Goal: Task Accomplishment & Management: Use online tool/utility

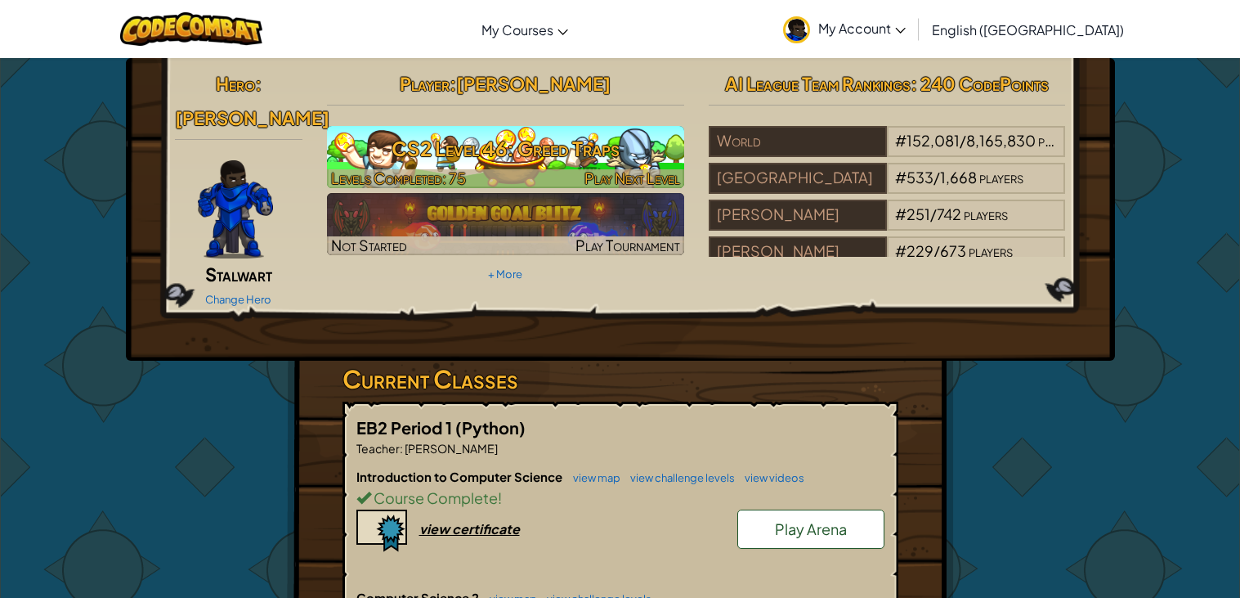
click at [601, 157] on h3 "CS2 Level 46: Greed Traps" at bounding box center [505, 148] width 357 height 37
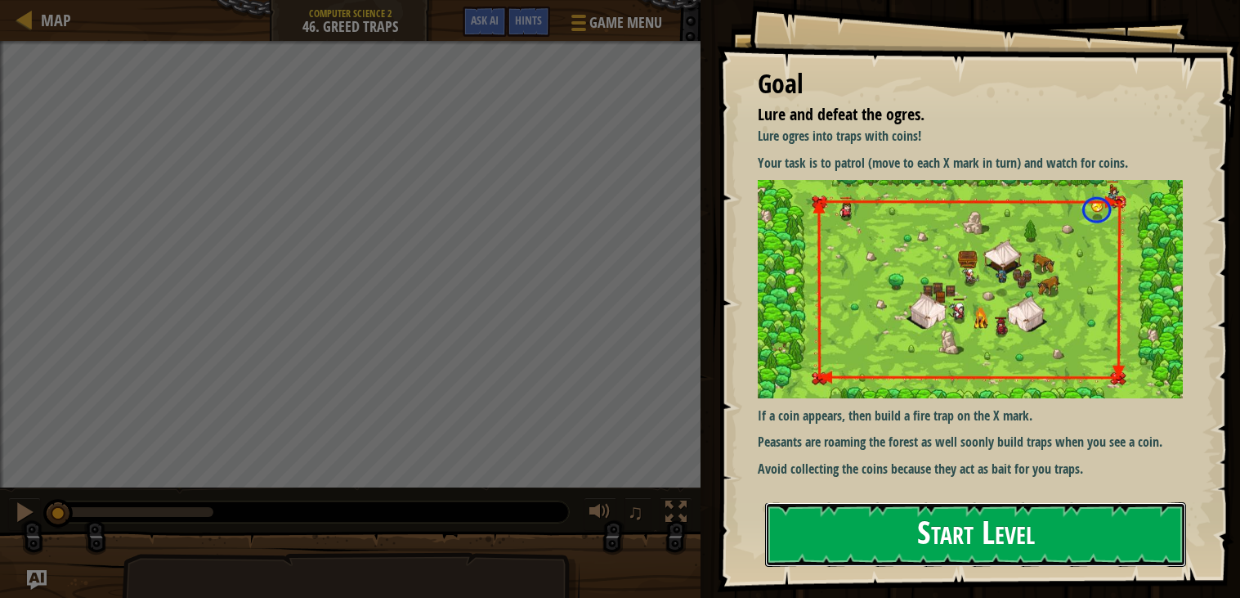
click at [1039, 527] on button "Start Level" at bounding box center [975, 534] width 421 height 65
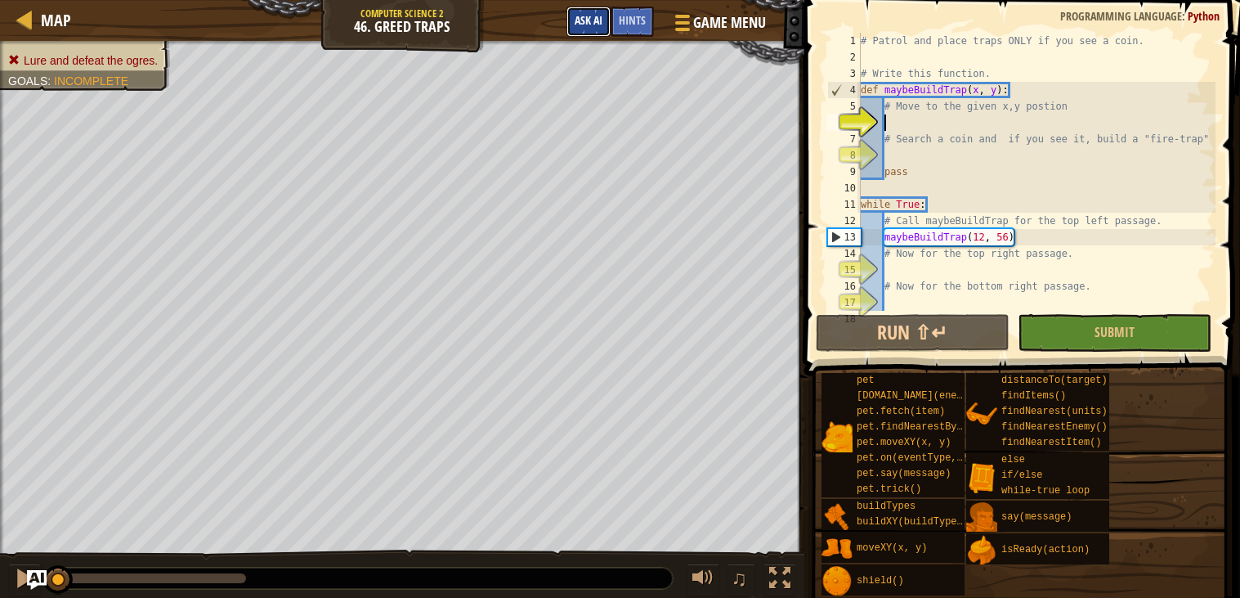
click at [603, 21] on button "Ask AI" at bounding box center [589, 22] width 44 height 30
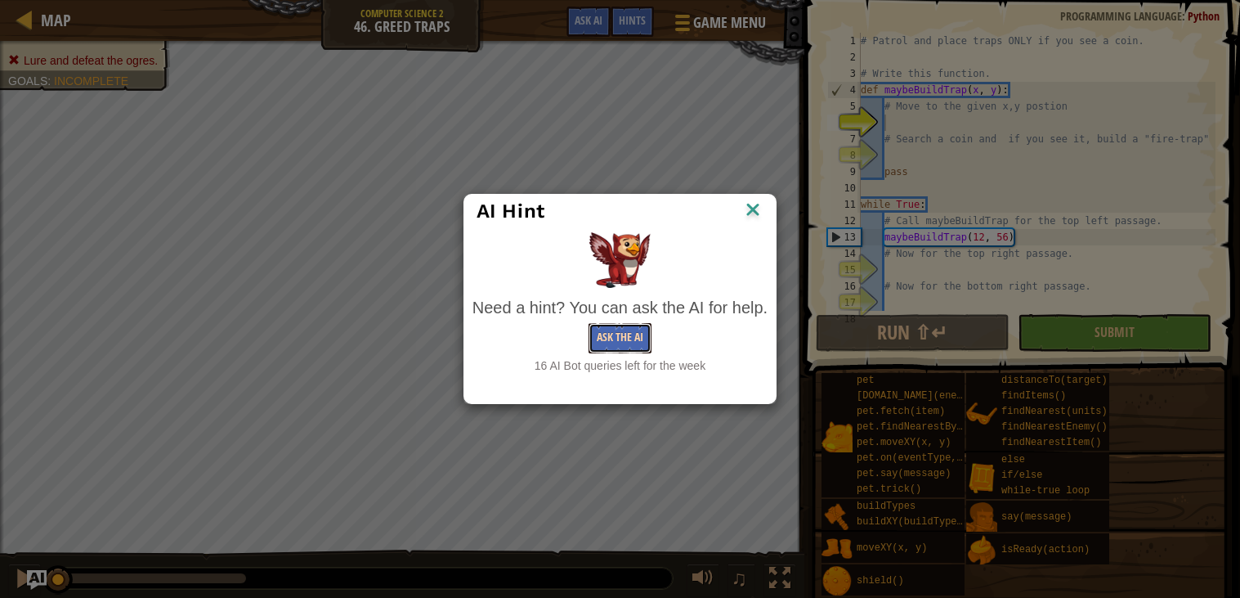
click at [637, 328] on button "Ask the AI" at bounding box center [620, 338] width 63 height 30
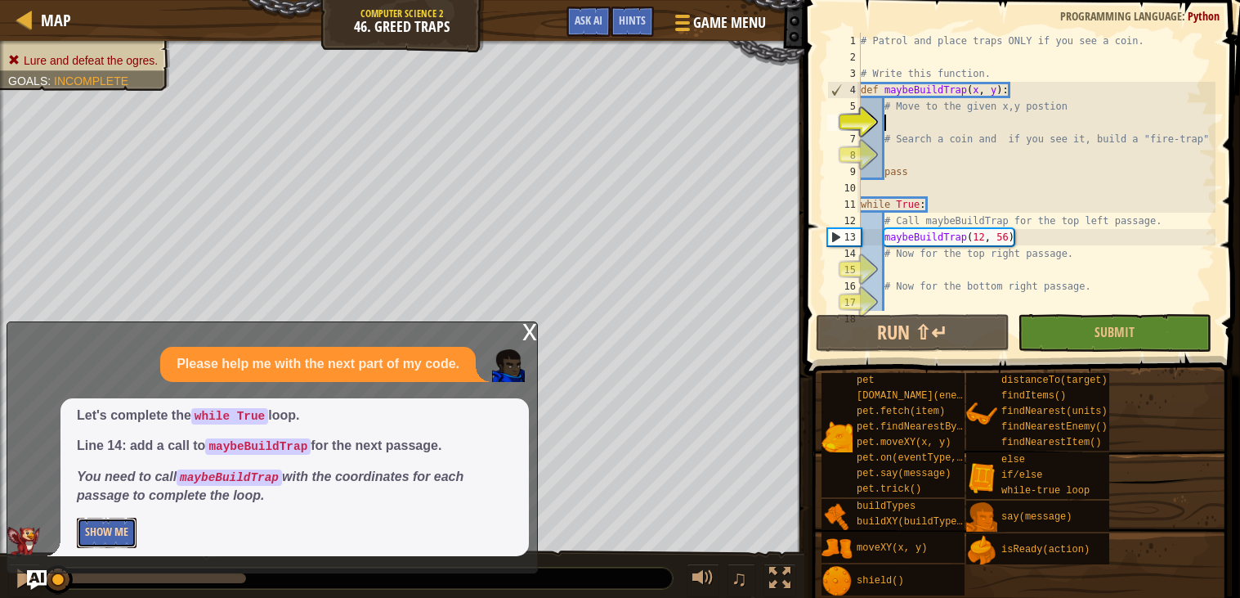
click at [94, 528] on button "Show Me" at bounding box center [107, 533] width 60 height 30
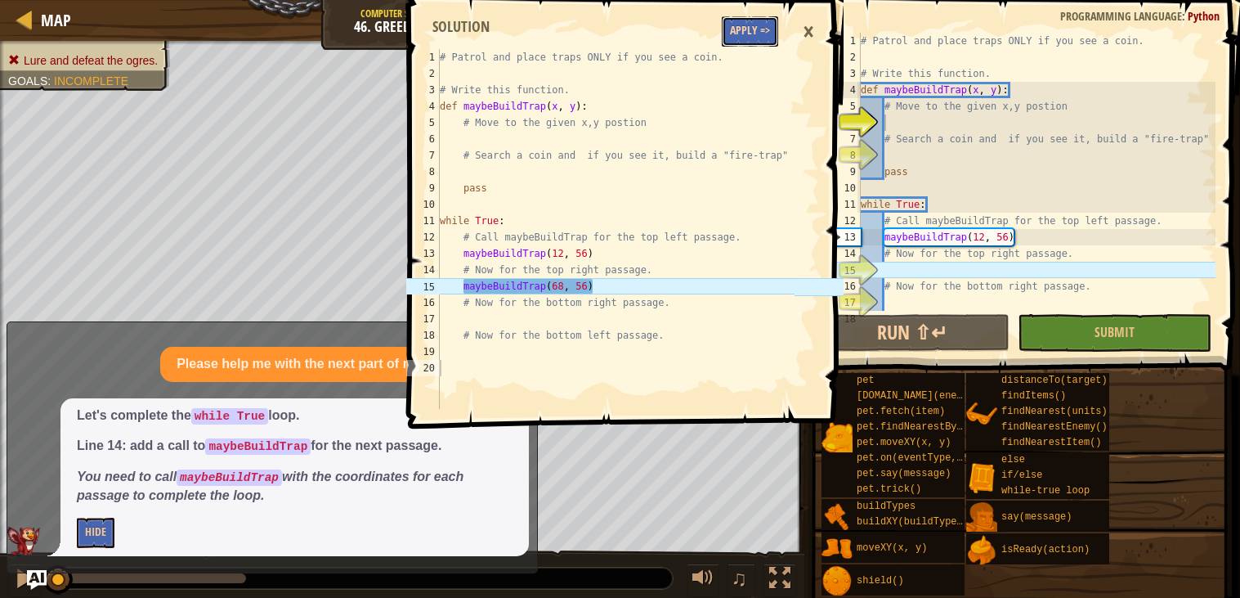
click at [754, 36] on button "Apply =>" at bounding box center [750, 31] width 56 height 30
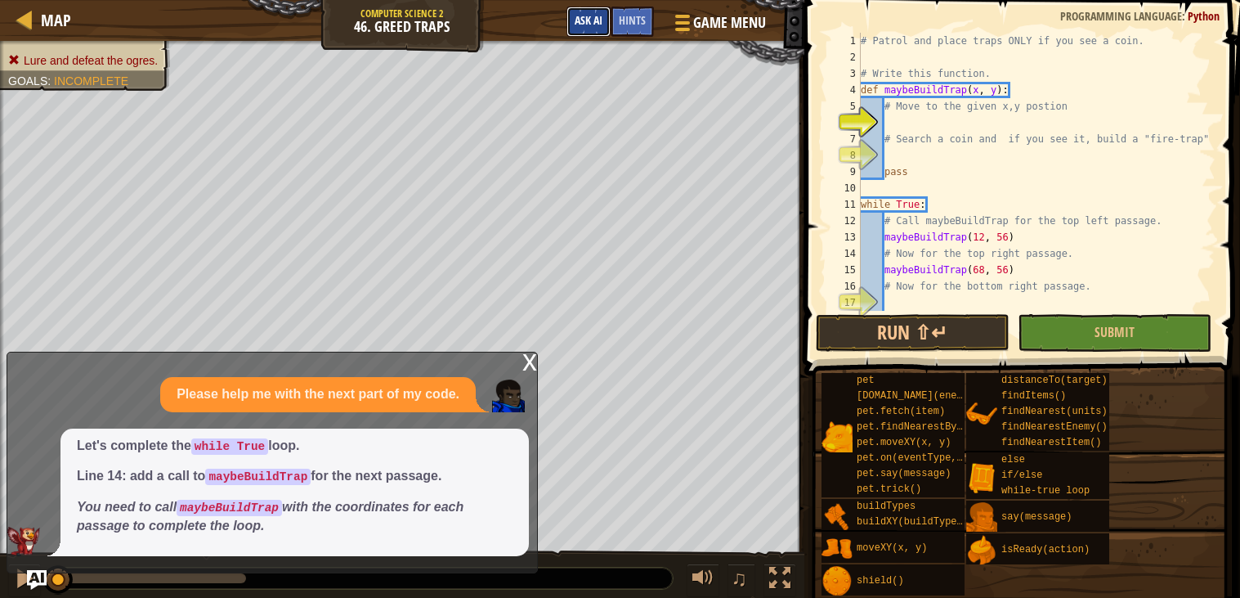
click at [588, 9] on button "Ask AI" at bounding box center [589, 22] width 44 height 30
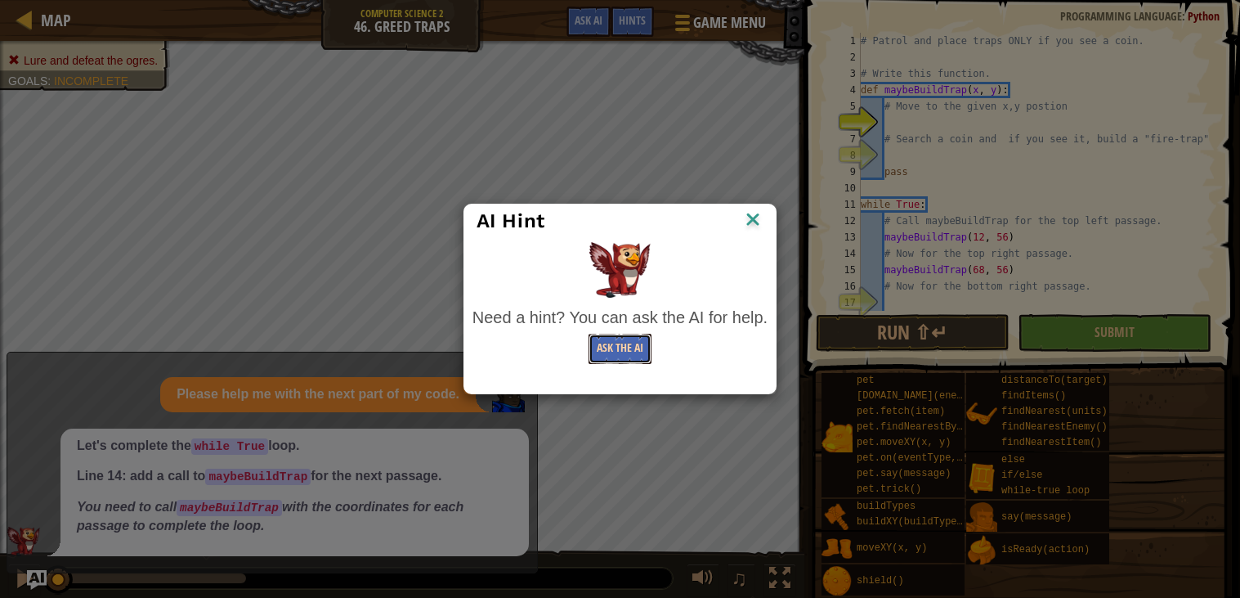
click at [612, 353] on button "Ask the AI" at bounding box center [620, 349] width 63 height 30
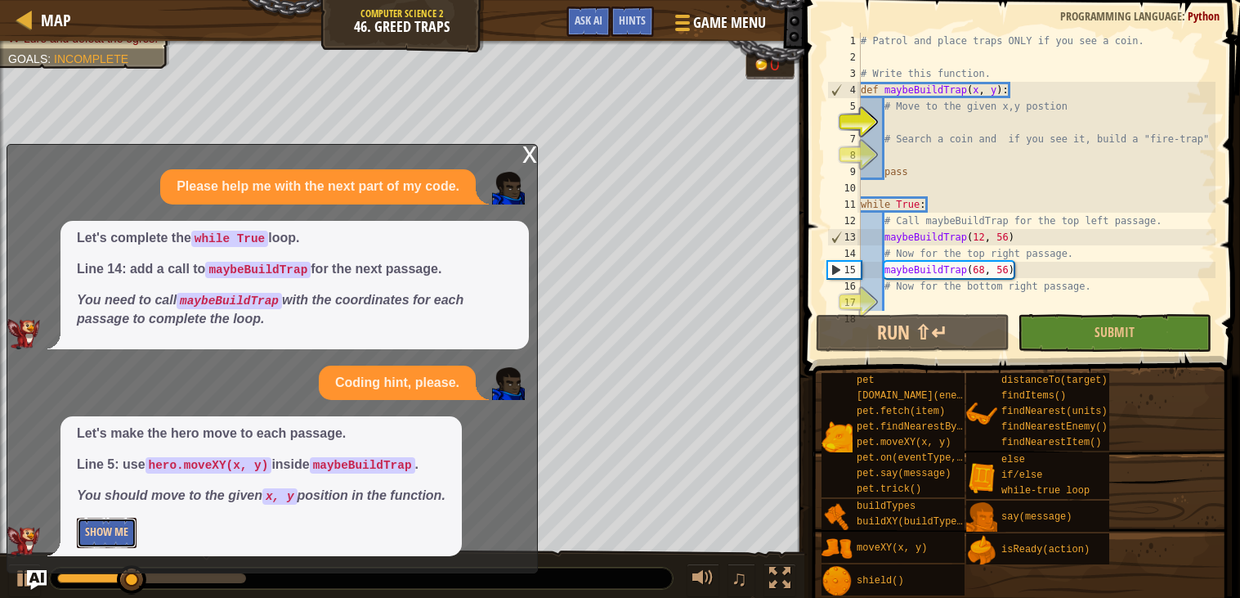
click at [114, 535] on button "Show Me" at bounding box center [107, 533] width 60 height 30
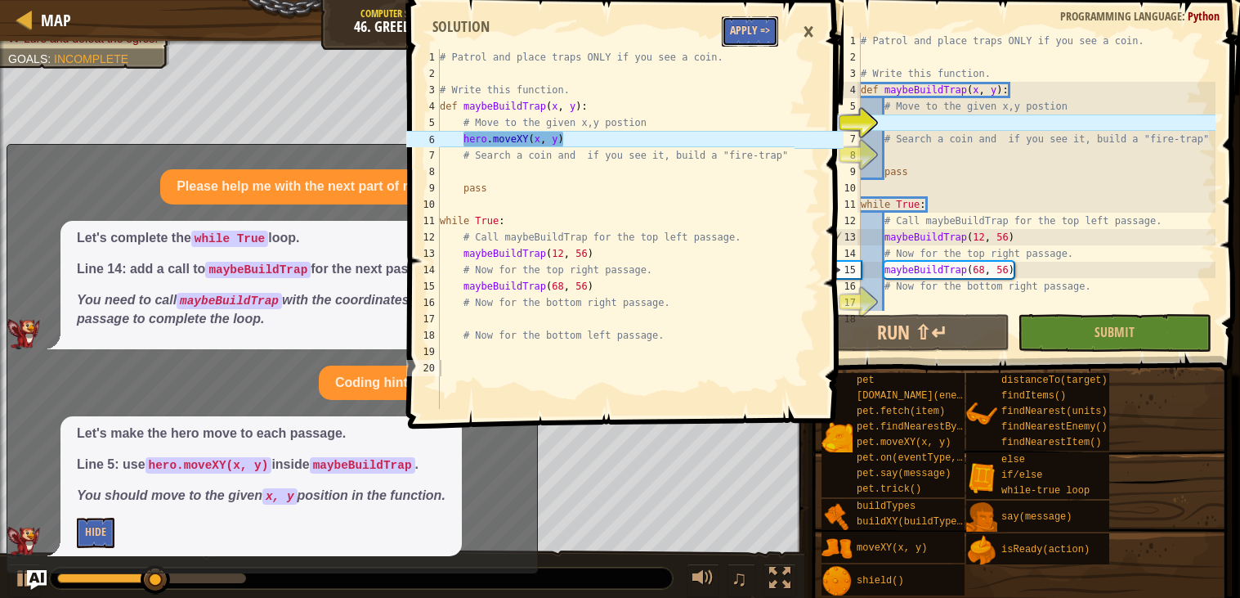
click at [750, 34] on button "Apply =>" at bounding box center [750, 31] width 56 height 30
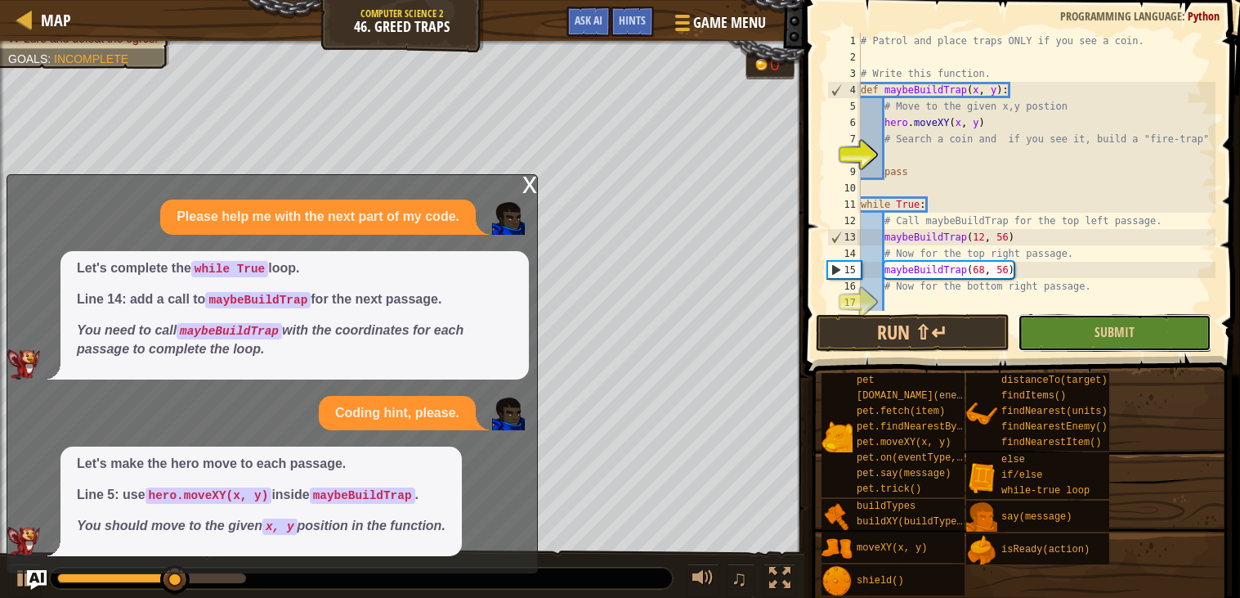
click at [1081, 348] on button "Submit" at bounding box center [1115, 333] width 194 height 38
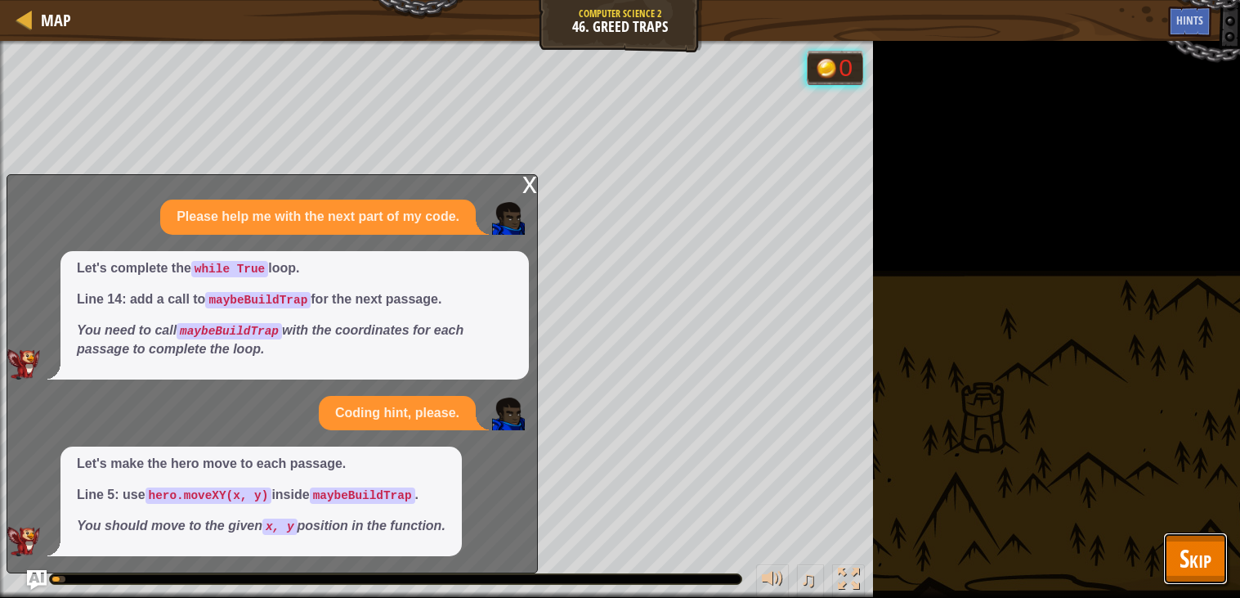
click at [1190, 559] on span "Skip" at bounding box center [1196, 558] width 32 height 34
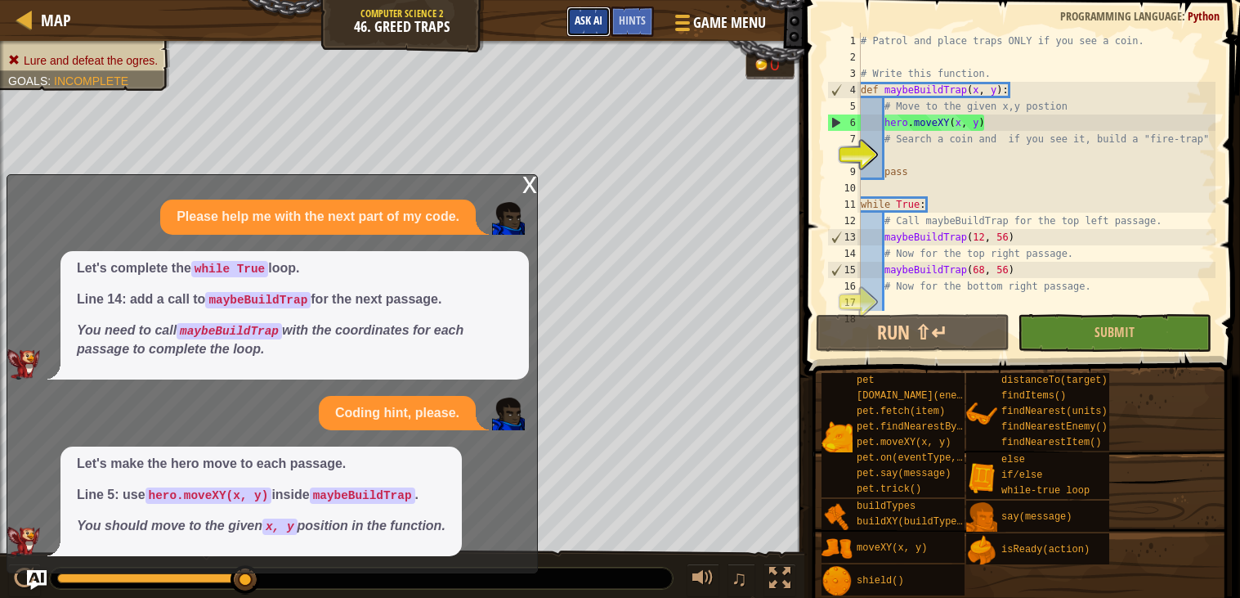
click at [594, 20] on span "Ask AI" at bounding box center [589, 20] width 28 height 16
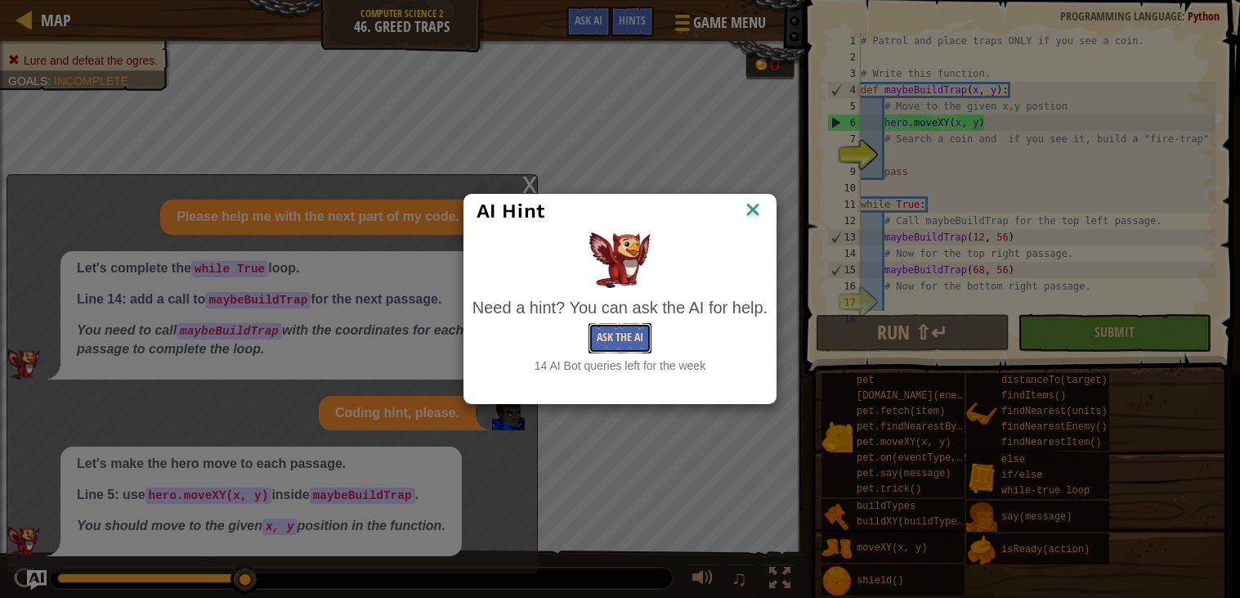
click at [620, 330] on button "Ask the AI" at bounding box center [620, 338] width 63 height 30
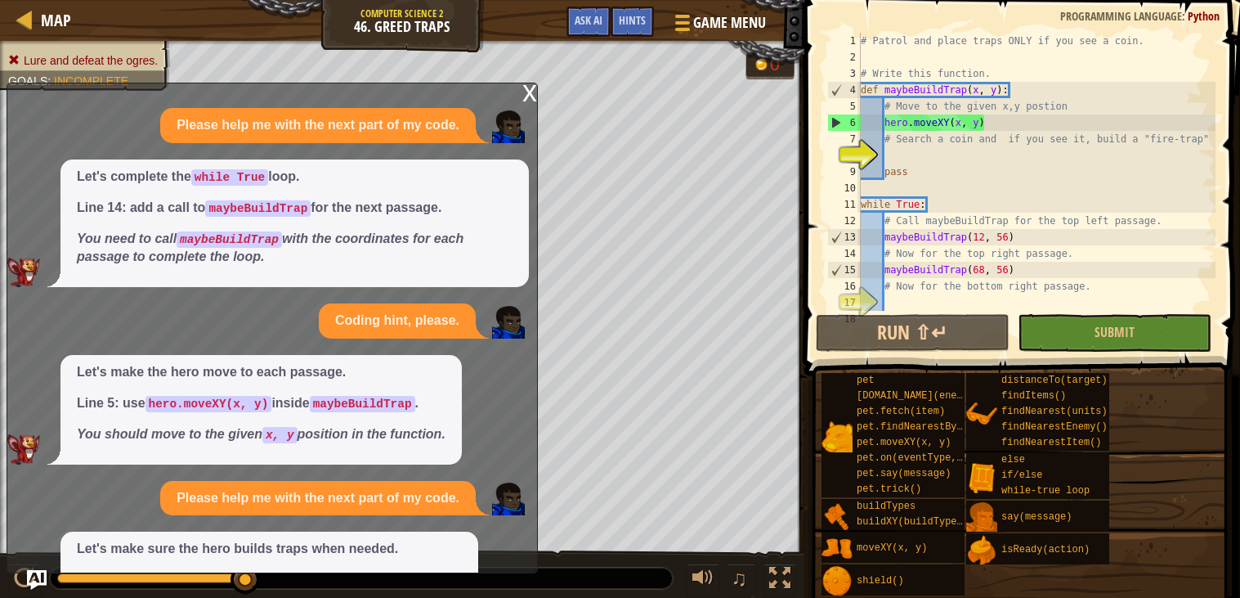
scroll to position [115, 0]
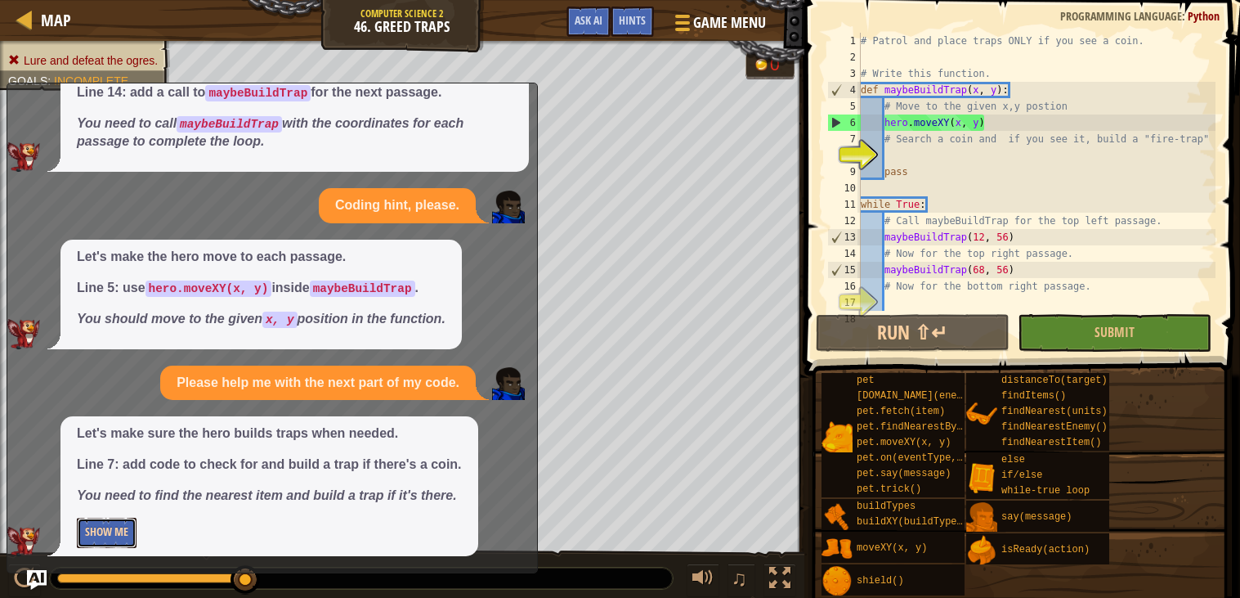
click at [109, 526] on button "Show Me" at bounding box center [107, 533] width 60 height 30
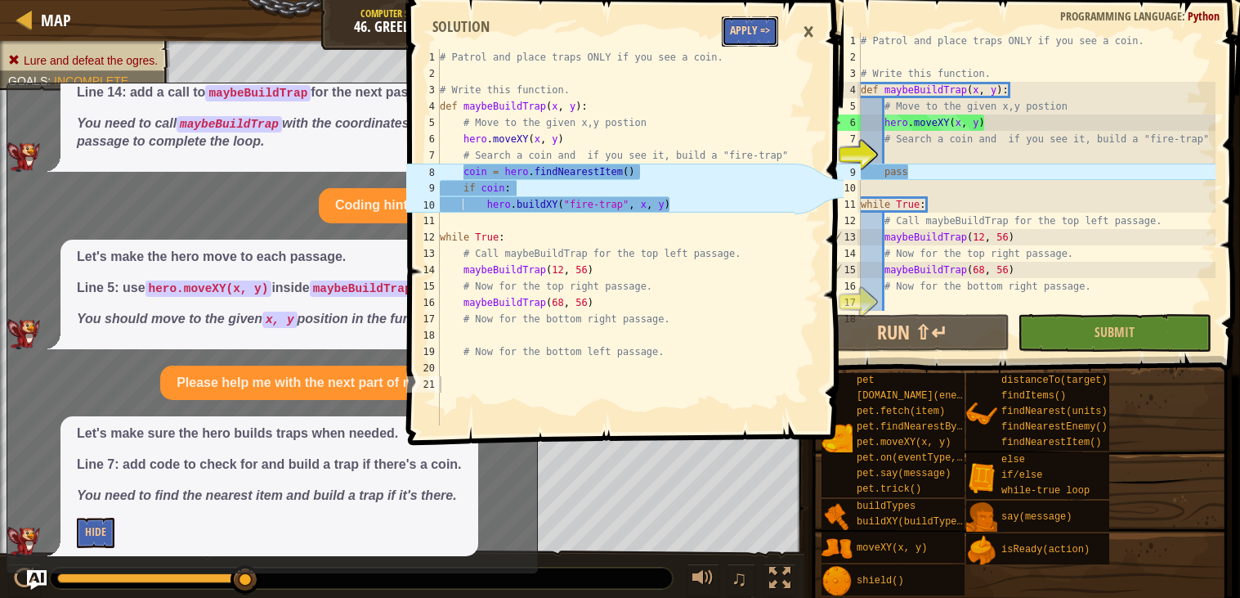
click at [769, 34] on button "Apply =>" at bounding box center [750, 31] width 56 height 30
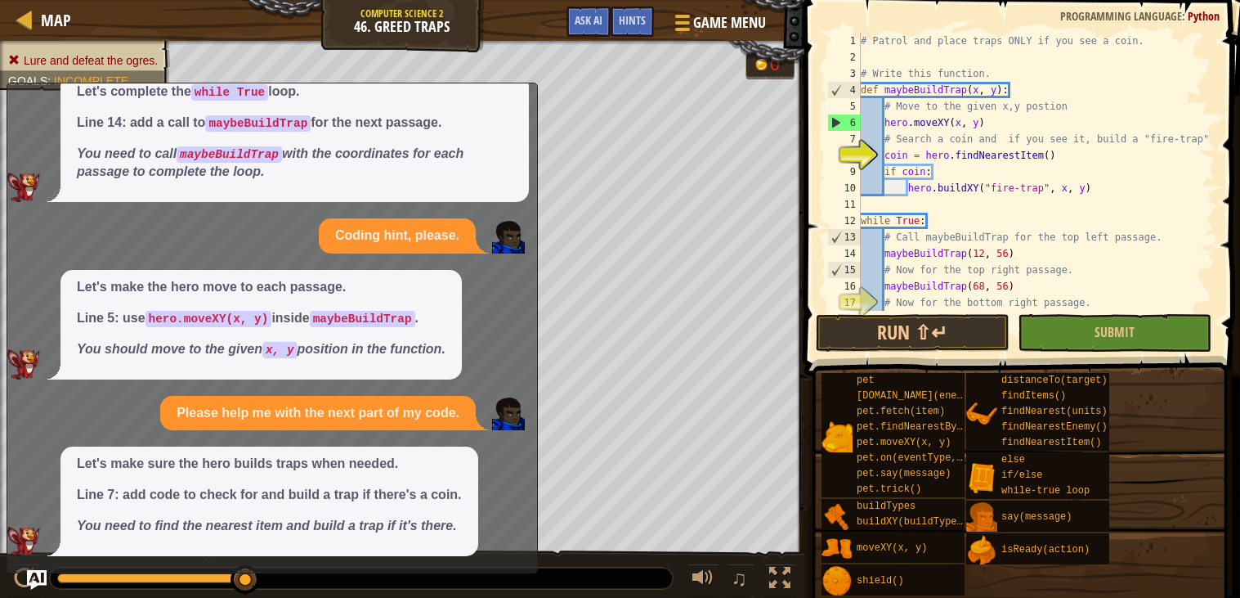
scroll to position [85, 0]
click at [1132, 330] on span "Submit" at bounding box center [1115, 332] width 40 height 18
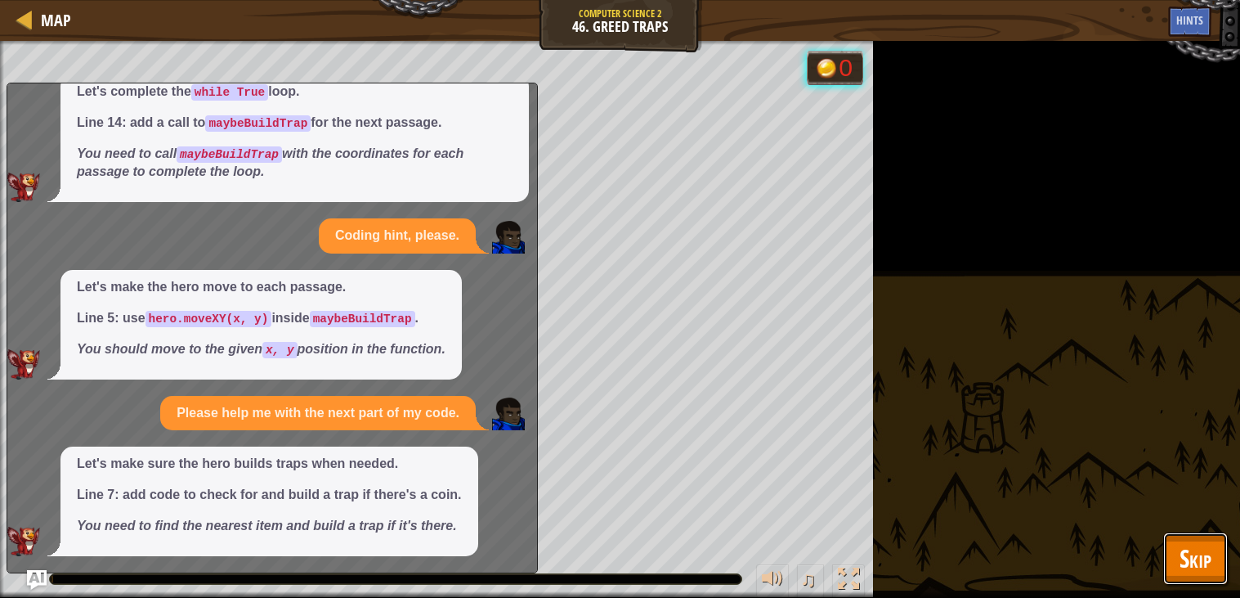
click at [1203, 568] on span "Skip" at bounding box center [1196, 558] width 32 height 34
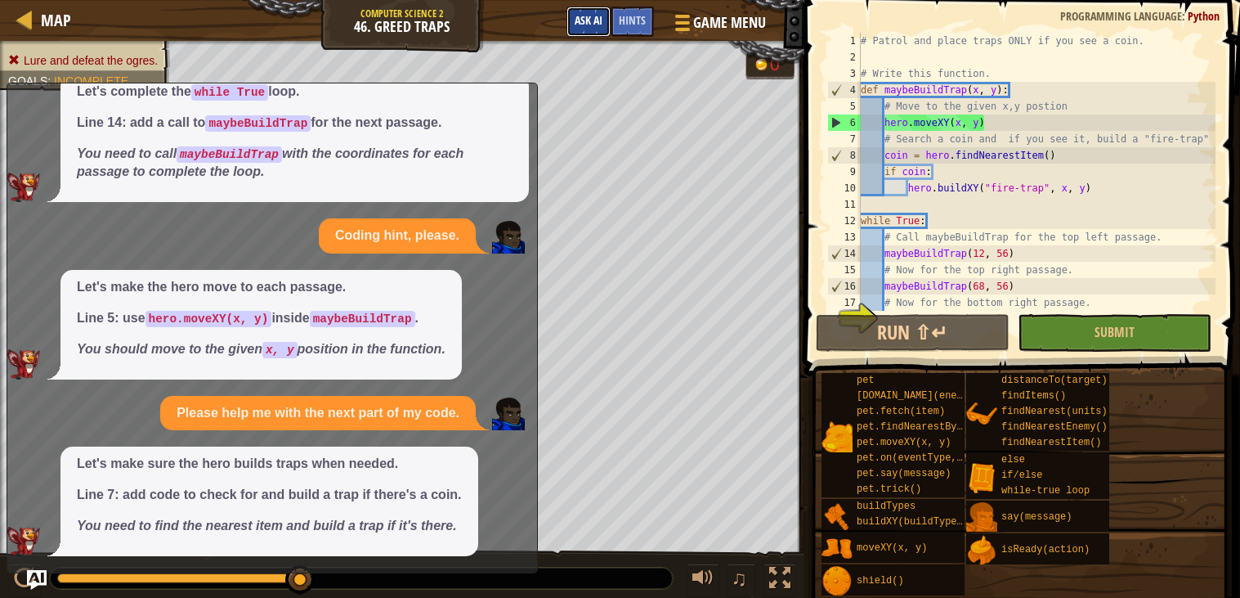
click at [595, 19] on span "Ask AI" at bounding box center [589, 20] width 28 height 16
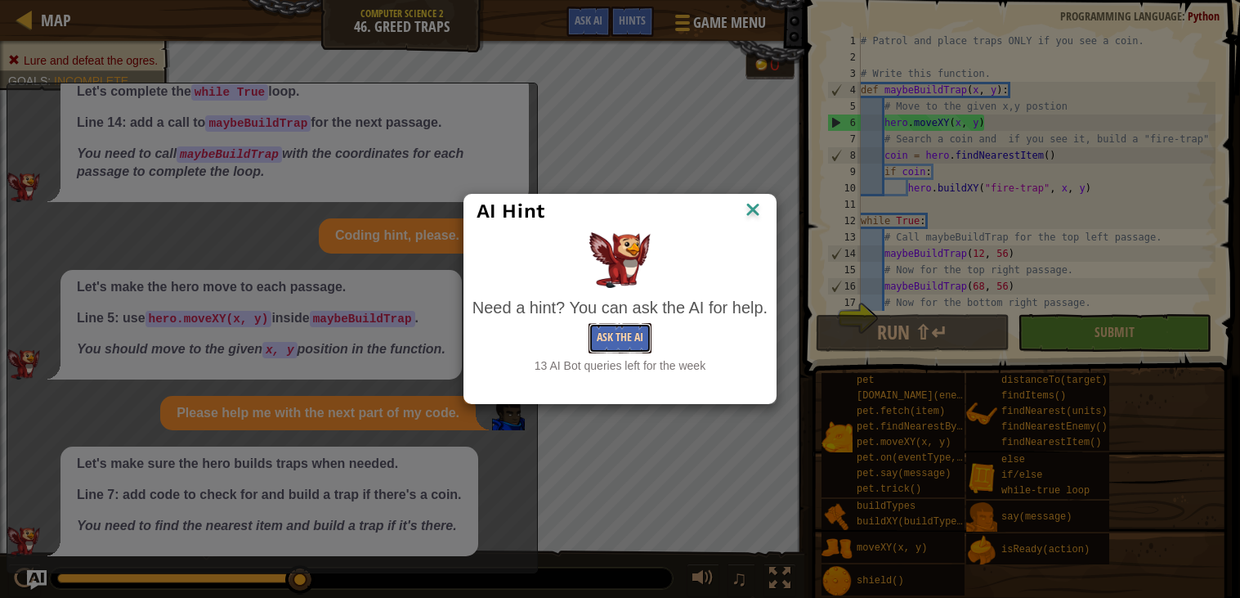
click at [617, 345] on button "Ask the AI" at bounding box center [620, 338] width 63 height 30
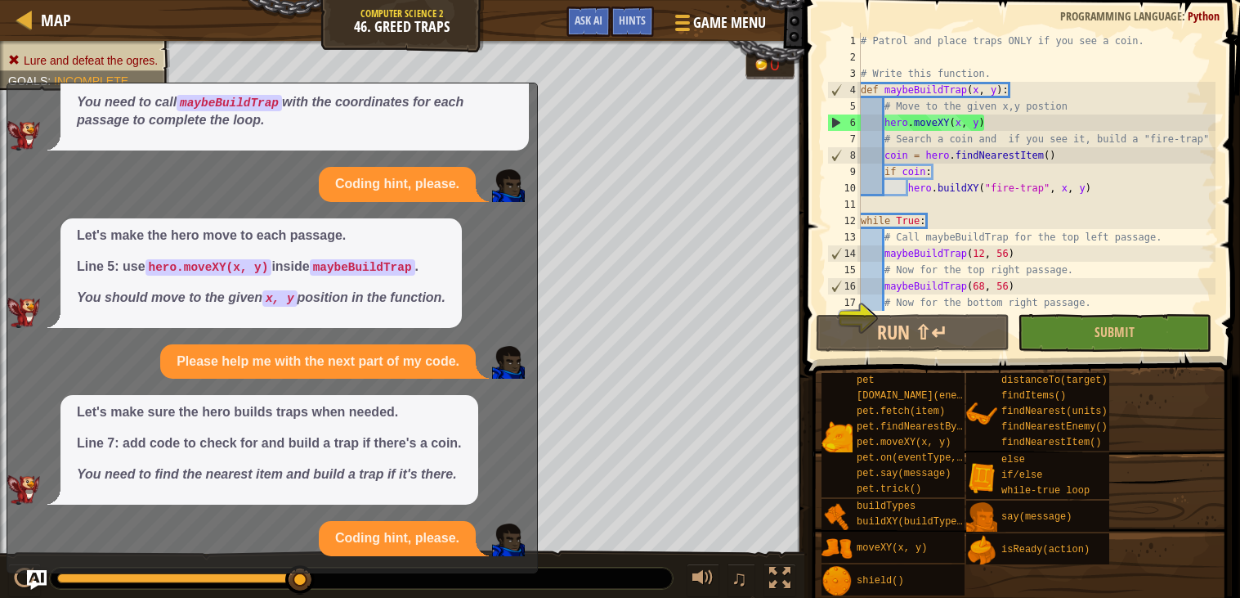
scroll to position [310, 0]
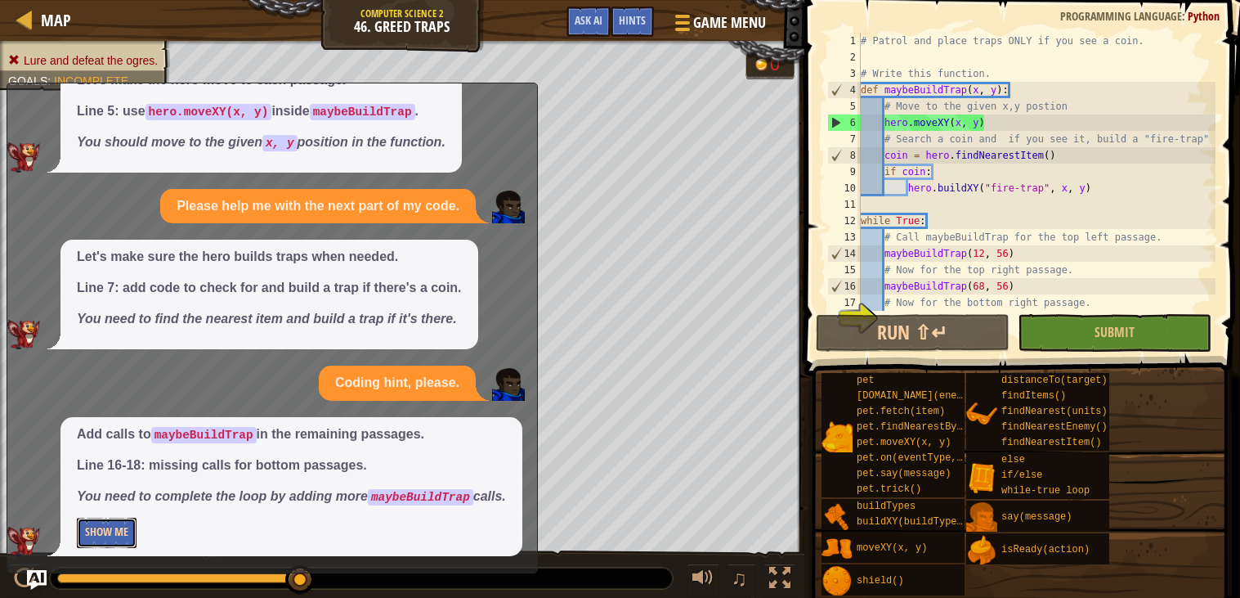
click at [101, 543] on button "Show Me" at bounding box center [107, 533] width 60 height 30
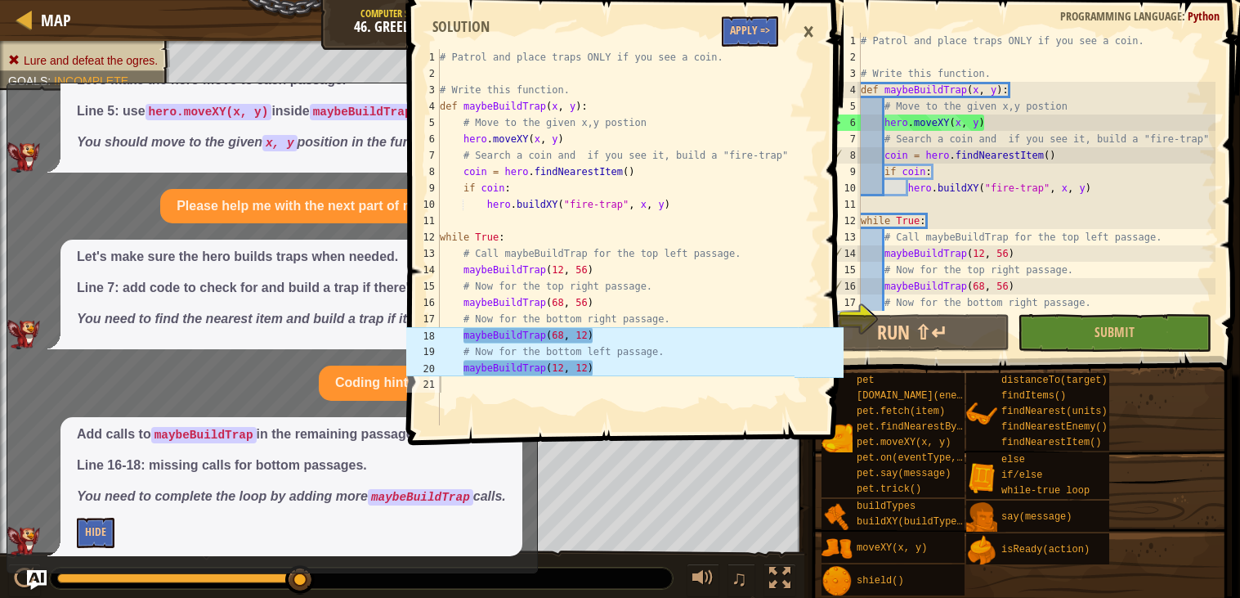
click at [913, 157] on div "# Patrol and place traps ONLY if you see a coin. # Write this function. def may…" at bounding box center [1037, 188] width 358 height 311
type textarea "coin = hero.findNearestItem()"
click at [733, 29] on button "Apply =>" at bounding box center [750, 31] width 56 height 30
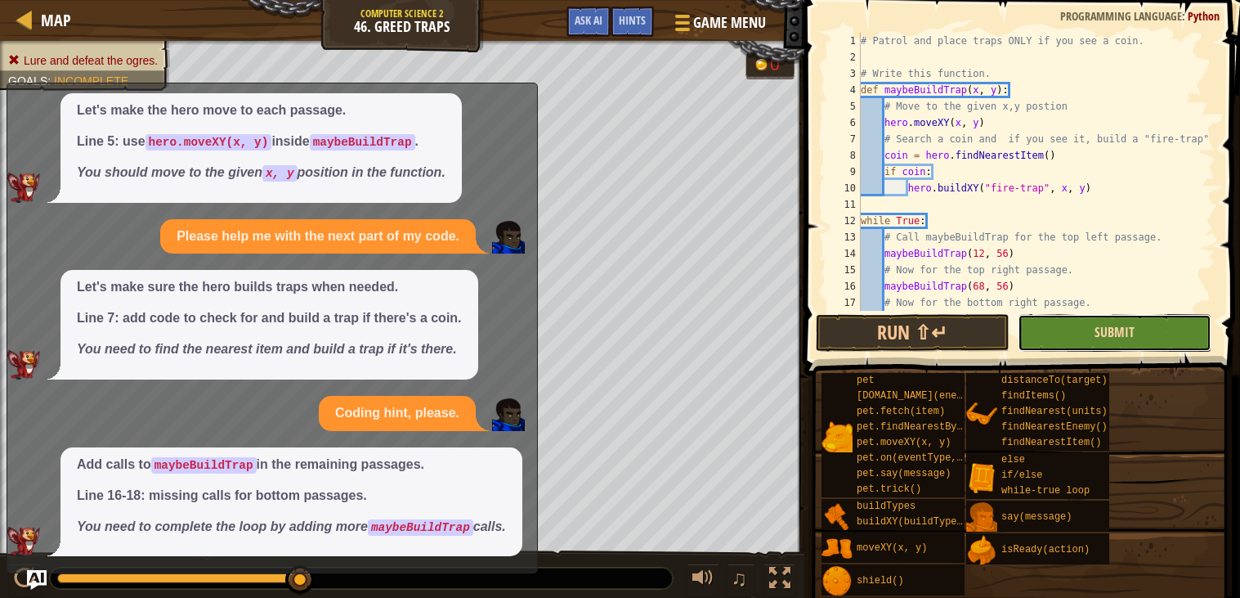
click at [1133, 334] on span "Submit" at bounding box center [1115, 332] width 40 height 18
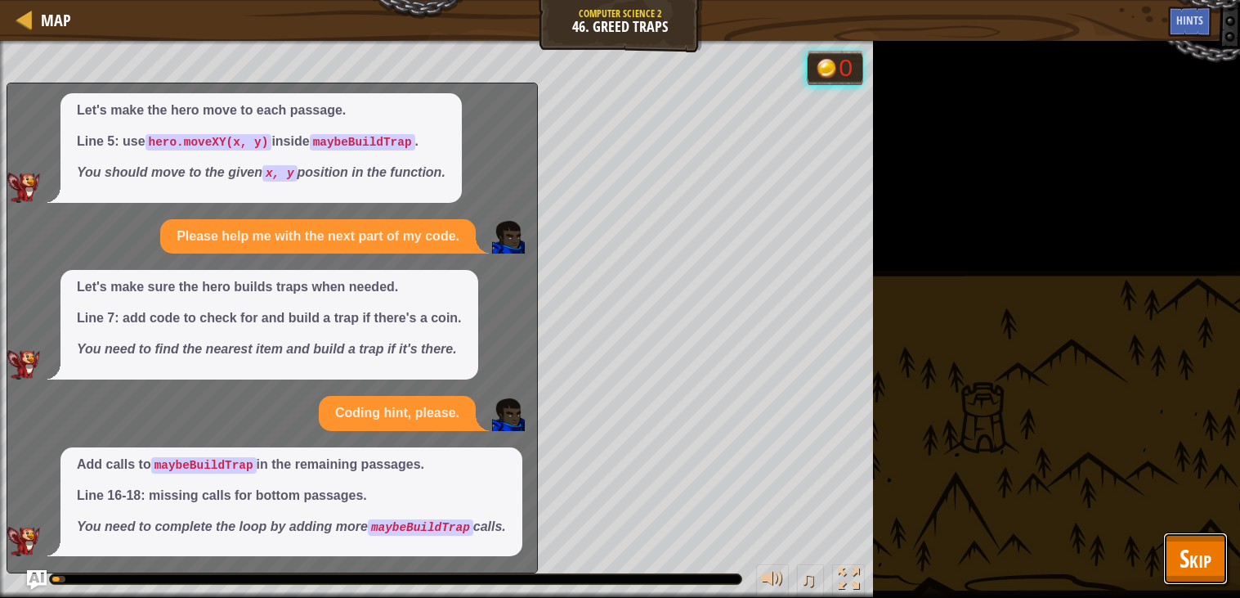
click at [1205, 564] on span "Skip" at bounding box center [1196, 558] width 32 height 34
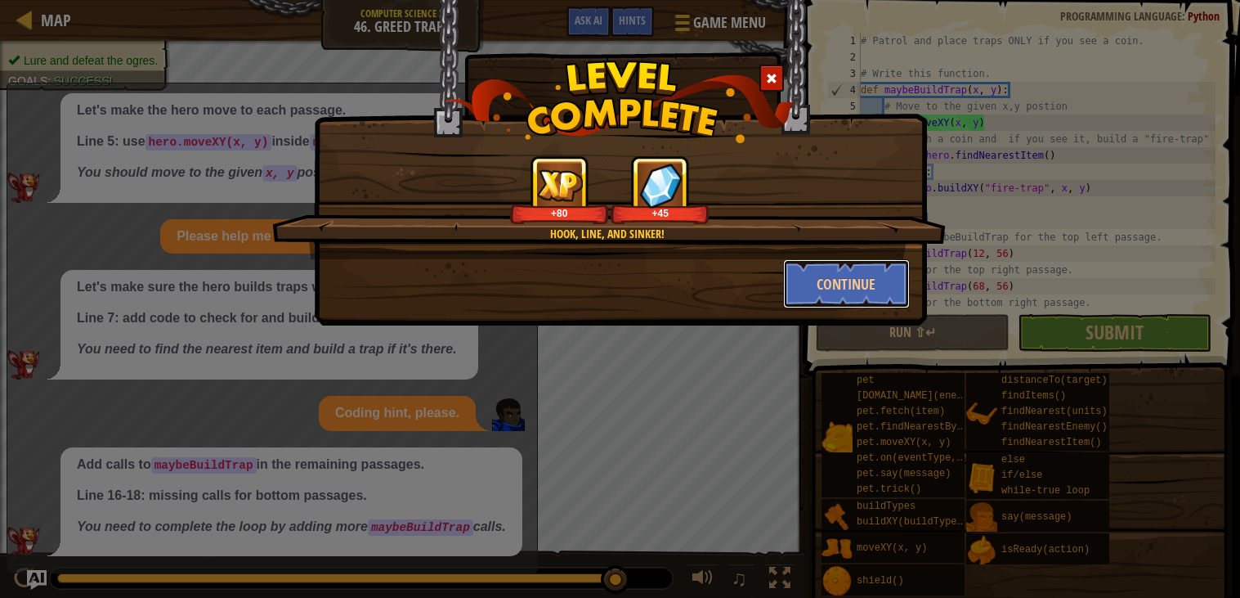
click at [866, 289] on button "Continue" at bounding box center [846, 283] width 127 height 49
click at [944, 485] on div "Hook, line, and sinker! +80 +45 Continue" at bounding box center [620, 299] width 1240 height 598
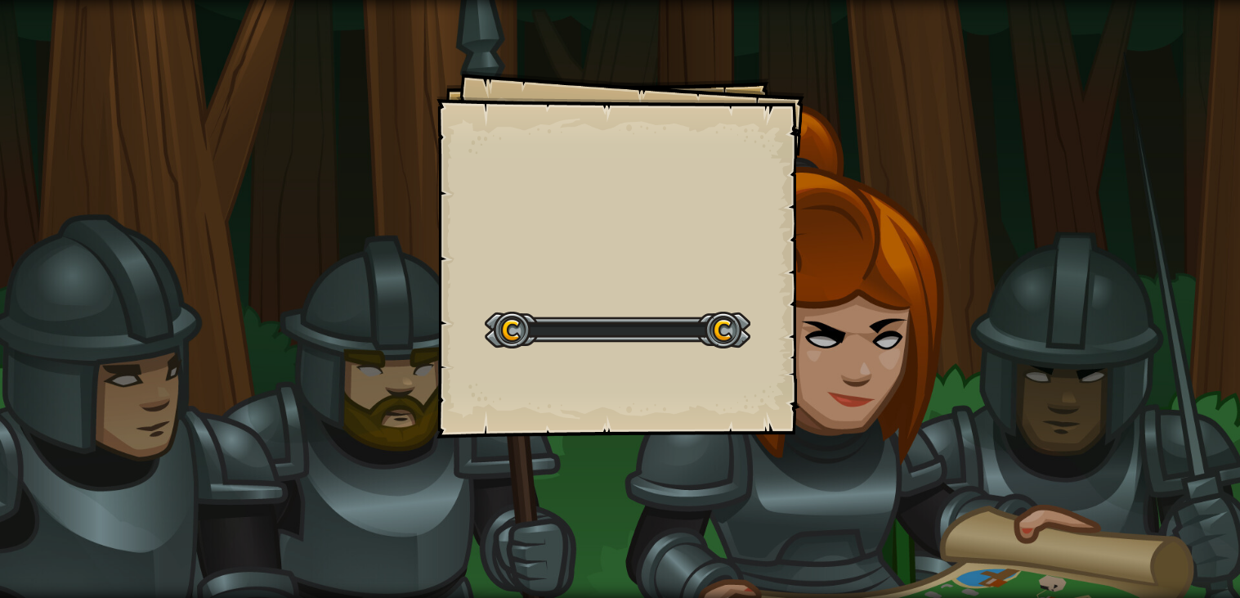
click at [872, 297] on div "Goals Start Level Error loading from server. Try refreshing the page. You'll ne…" at bounding box center [620, 299] width 1240 height 598
click at [864, 292] on div "Goals Start Level Error loading from server. Try refreshing the page. You'll ne…" at bounding box center [620, 299] width 1240 height 598
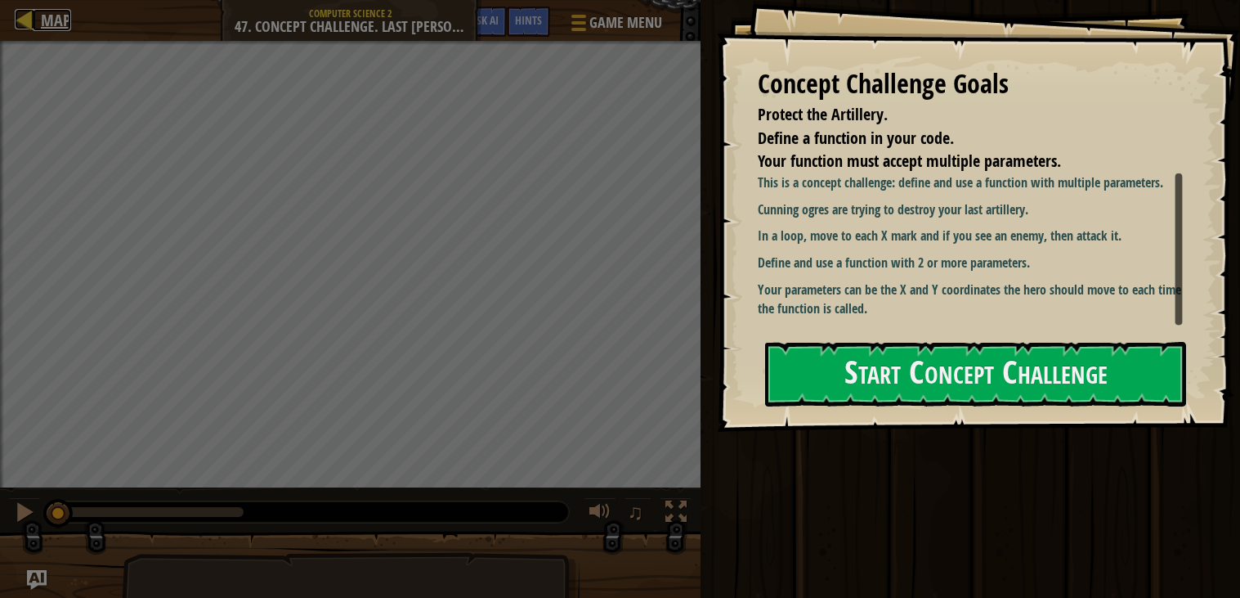
click at [32, 27] on div at bounding box center [25, 19] width 20 height 20
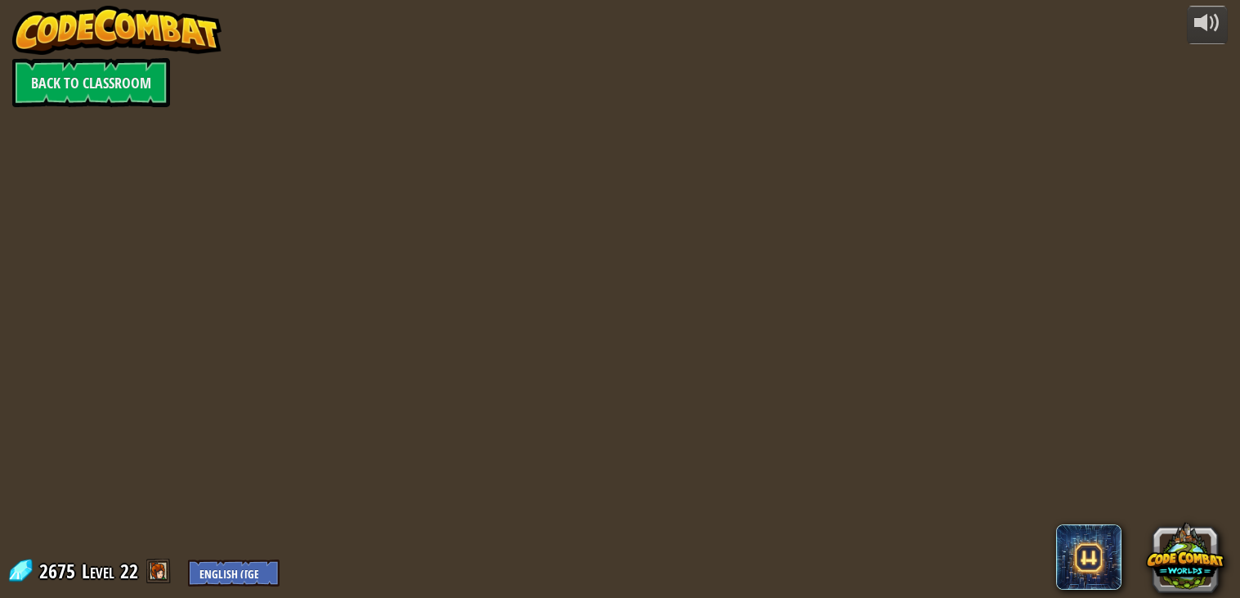
click at [1118, 364] on div "powered by Back to Classroom 2675 Level 22 English ([GEOGRAPHIC_DATA]) English …" at bounding box center [620, 299] width 1240 height 598
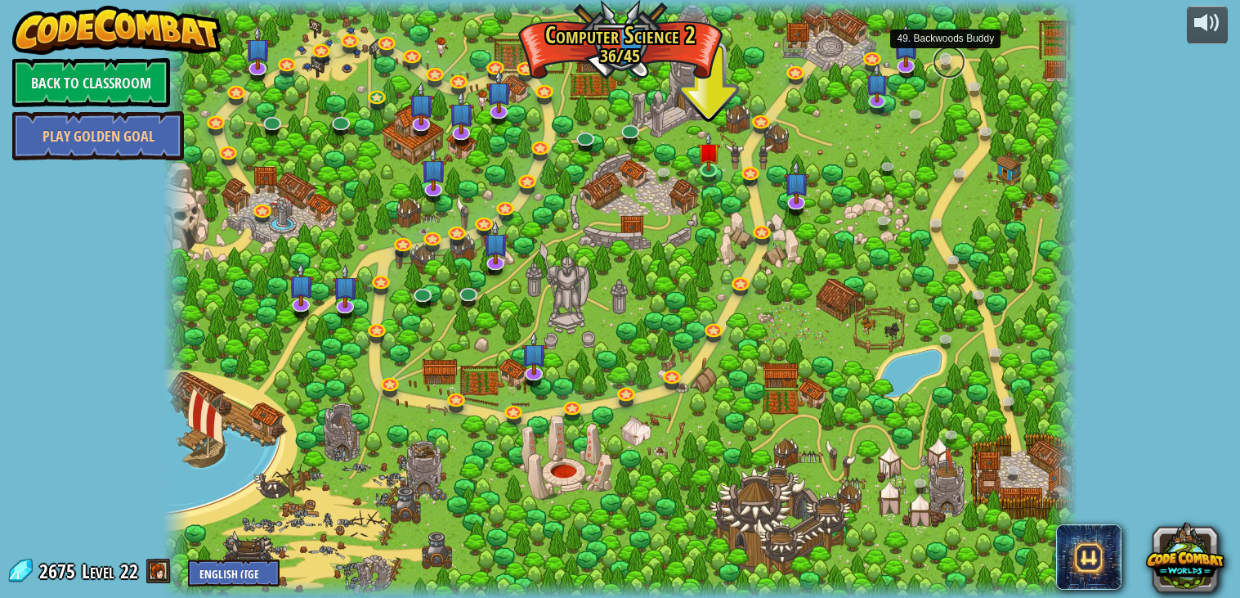
click at [948, 60] on link at bounding box center [949, 62] width 33 height 33
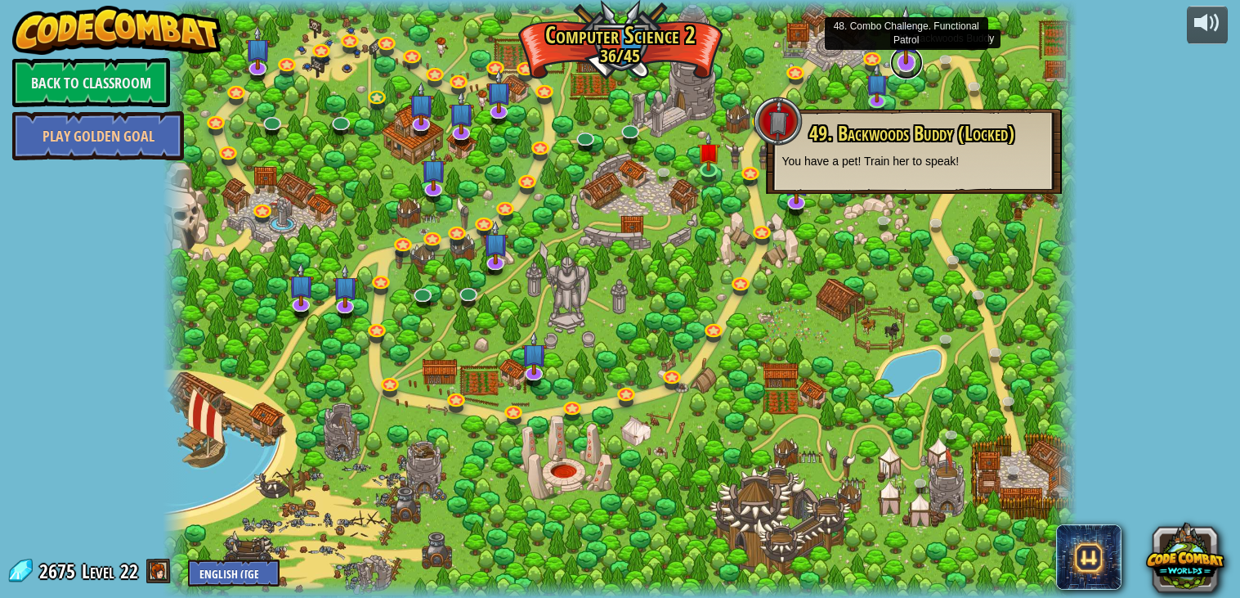
click at [908, 65] on link at bounding box center [907, 63] width 33 height 33
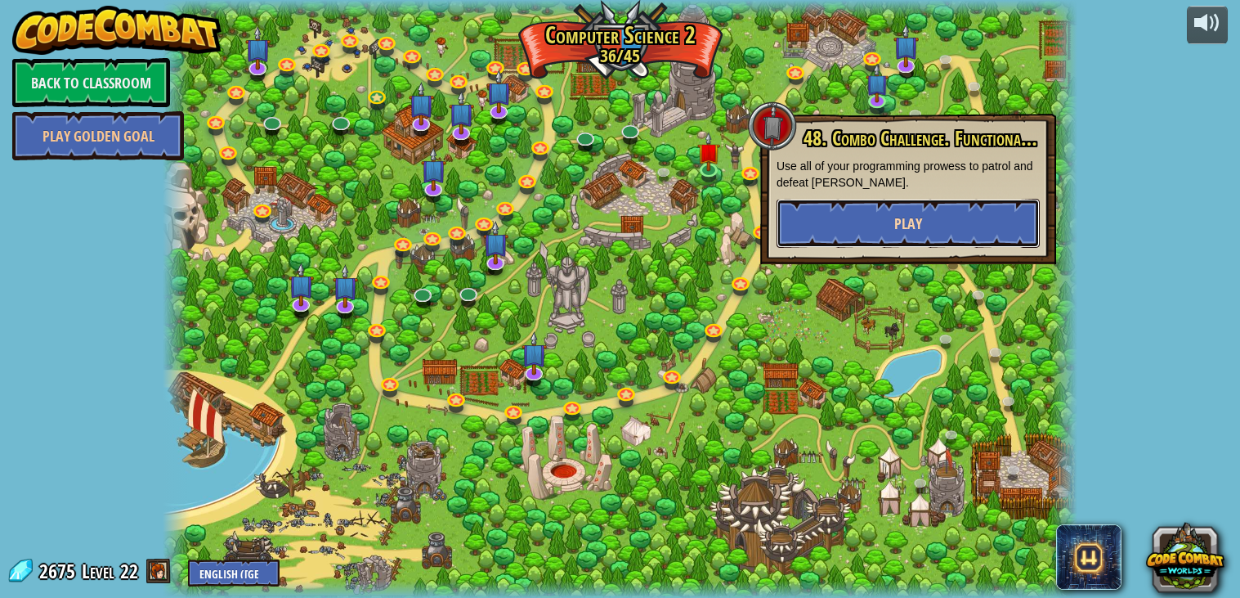
click at [922, 227] on span "Play" at bounding box center [909, 223] width 28 height 20
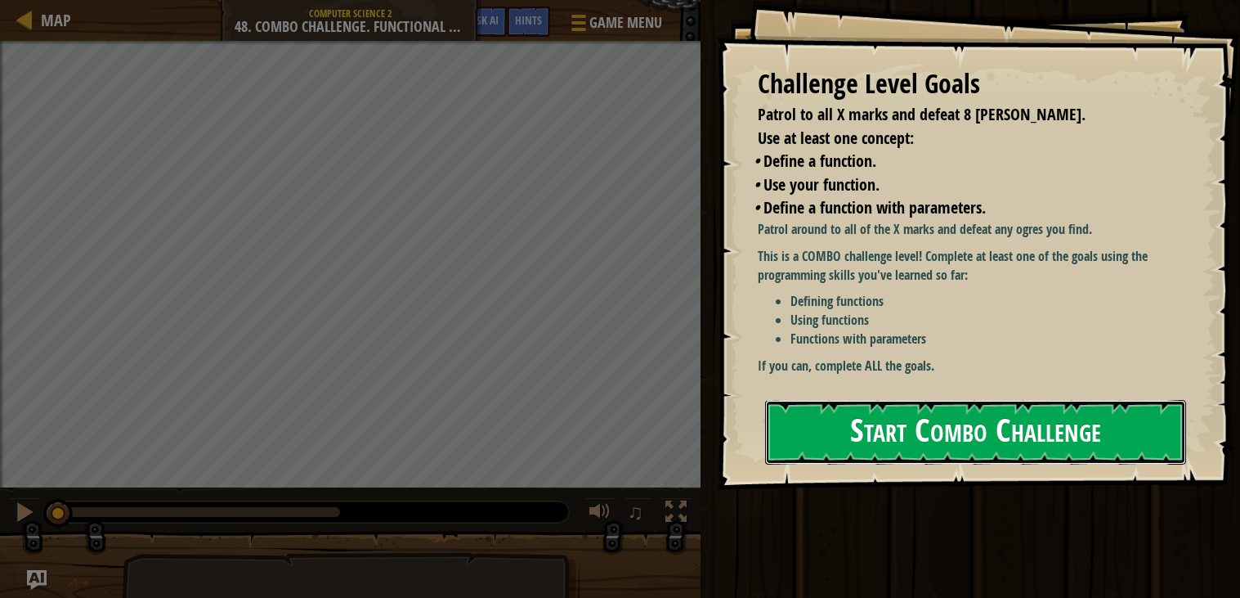
click at [952, 447] on button "Start Combo Challenge" at bounding box center [975, 432] width 421 height 65
